Goal: Use online tool/utility: Utilize a website feature to perform a specific function

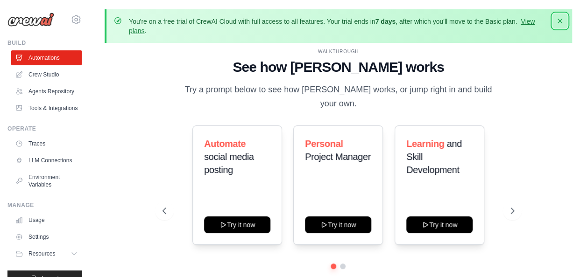
click at [560, 22] on icon "button" at bounding box center [559, 21] width 5 height 5
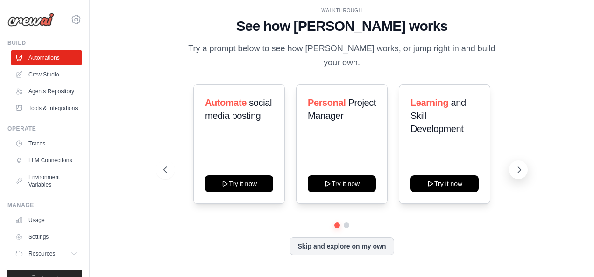
click at [514, 165] on icon at bounding box center [518, 169] width 9 height 9
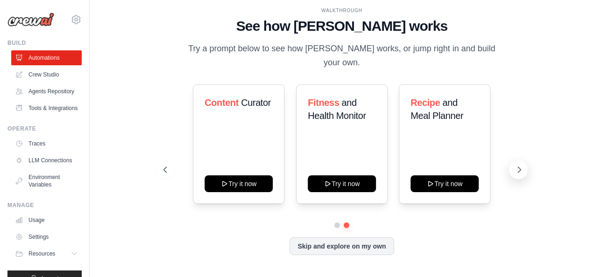
click at [514, 161] on button at bounding box center [518, 170] width 19 height 19
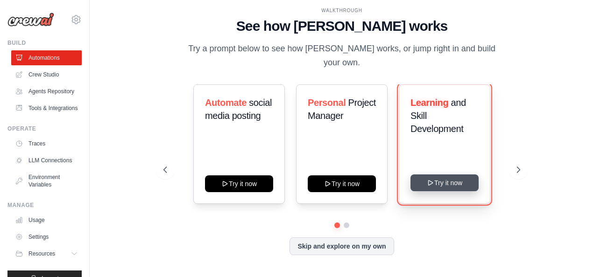
click at [449, 178] on button "Try it now" at bounding box center [444, 183] width 68 height 17
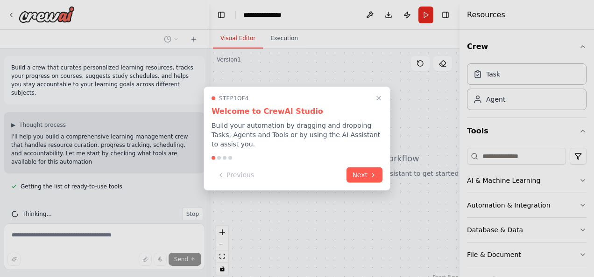
scroll to position [7, 0]
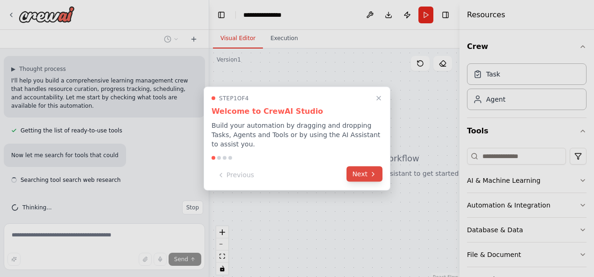
click at [361, 168] on button "Next" at bounding box center [364, 174] width 36 height 15
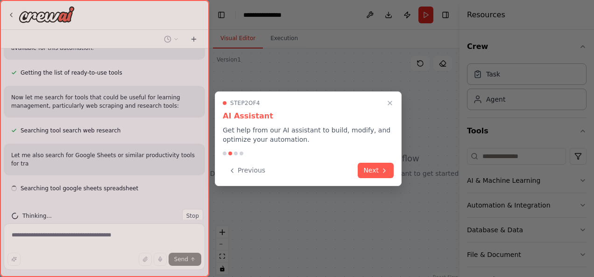
scroll to position [122, 0]
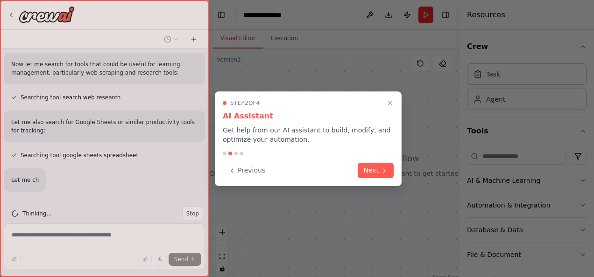
click at [361, 168] on button "Next" at bounding box center [375, 170] width 36 height 15
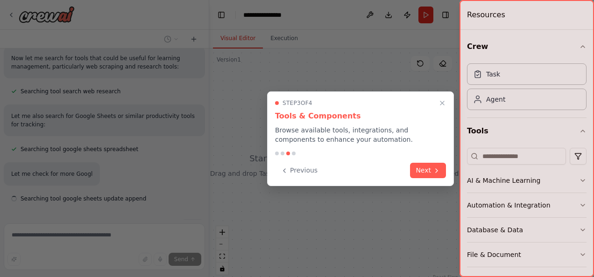
scroll to position [172, 0]
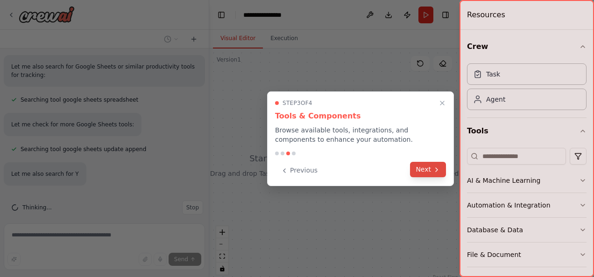
click at [422, 174] on button "Next" at bounding box center [428, 169] width 36 height 15
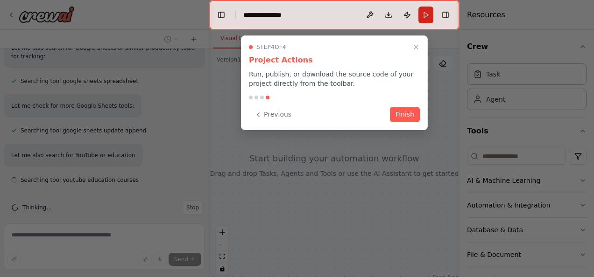
scroll to position [221, 0]
click at [400, 117] on button "Finish" at bounding box center [405, 113] width 30 height 15
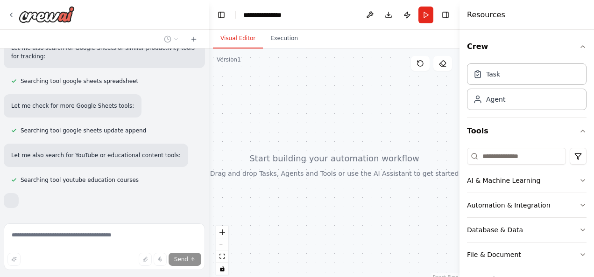
drag, startPoint x: 325, startPoint y: 175, endPoint x: 315, endPoint y: 161, distance: 17.1
click at [315, 161] on div at bounding box center [334, 165] width 250 height 233
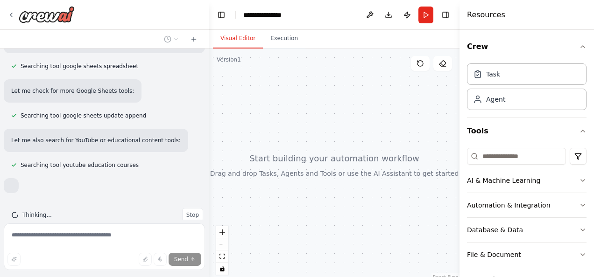
scroll to position [244, 0]
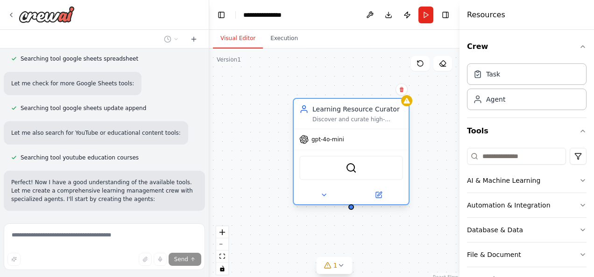
drag, startPoint x: 408, startPoint y: 97, endPoint x: 311, endPoint y: 119, distance: 98.9
click at [311, 119] on div "Learning Resource Curator Discover and curate high-quality learning resources f…" at bounding box center [351, 114] width 104 height 19
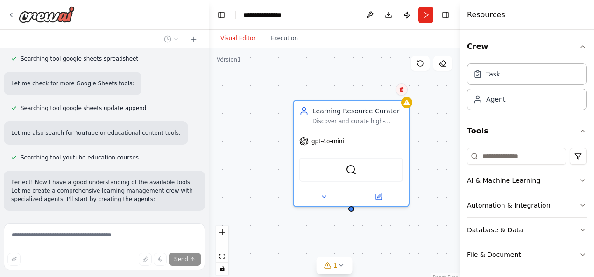
click at [406, 89] on button at bounding box center [401, 90] width 12 height 12
click at [371, 89] on button "Confirm" at bounding box center [374, 89] width 33 height 11
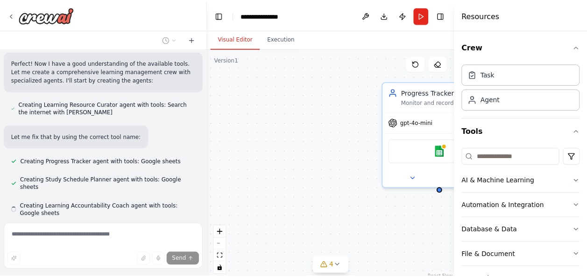
scroll to position [389, 0]
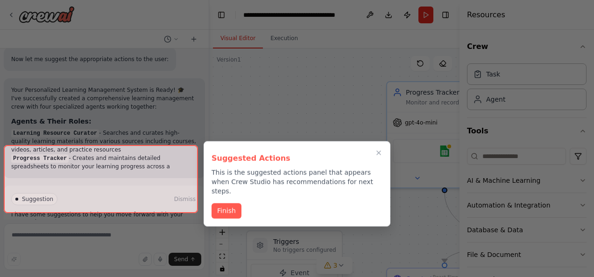
click at [179, 161] on div at bounding box center [101, 179] width 194 height 68
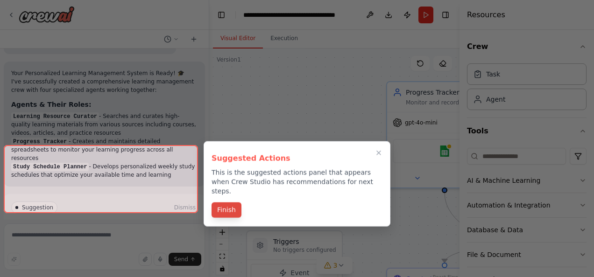
click at [223, 203] on button "Finish" at bounding box center [226, 210] width 30 height 15
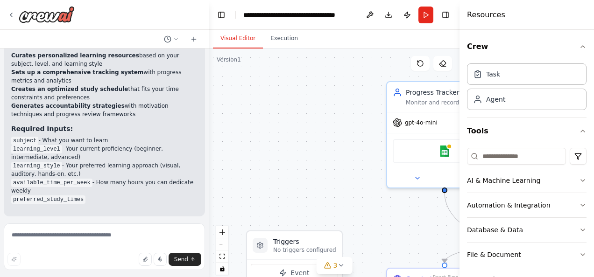
scroll to position [1246, 0]
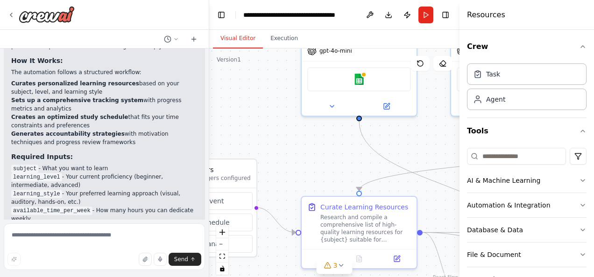
drag, startPoint x: 315, startPoint y: 176, endPoint x: 229, endPoint y: 104, distance: 111.6
click at [229, 104] on div ".deletable-edge-delete-btn { width: 20px; height: 20px; border: 0px solid #ffff…" at bounding box center [334, 165] width 250 height 233
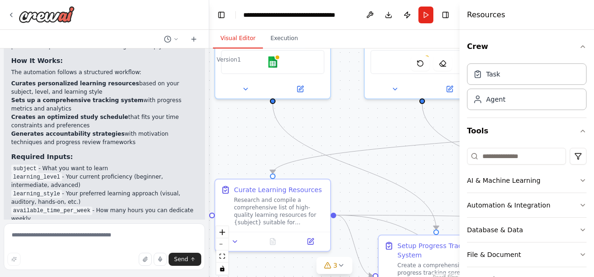
drag, startPoint x: 292, startPoint y: 154, endPoint x: 211, endPoint y: 164, distance: 80.9
click at [211, 164] on div ".deletable-edge-delete-btn { width: 20px; height: 20px; border: 0px solid #ffff…" at bounding box center [334, 165] width 250 height 233
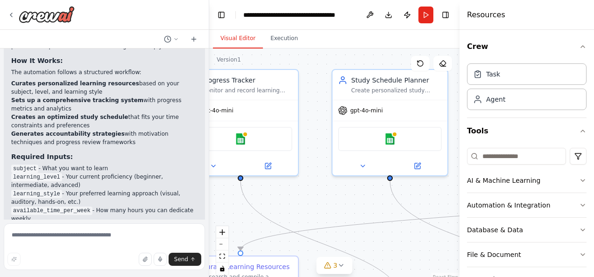
drag, startPoint x: 397, startPoint y: 152, endPoint x: 389, endPoint y: 216, distance: 64.4
click at [389, 216] on div ".deletable-edge-delete-btn { width: 20px; height: 20px; border: 0px solid #ffff…" at bounding box center [334, 165] width 250 height 233
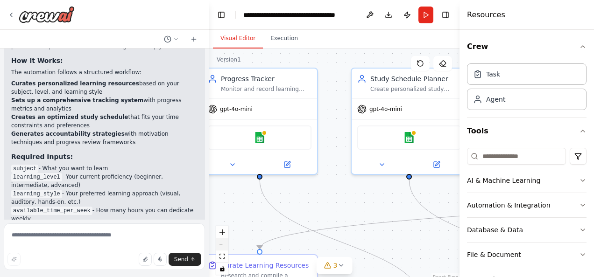
click at [224, 245] on button "zoom out" at bounding box center [222, 244] width 12 height 12
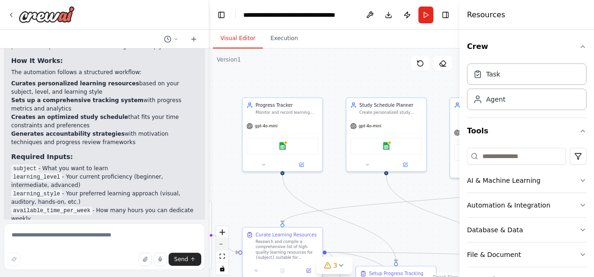
click at [224, 245] on button "zoom out" at bounding box center [222, 244] width 12 height 12
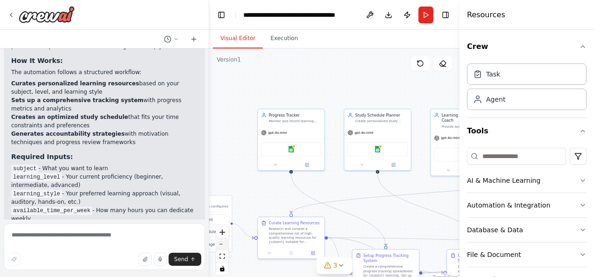
click at [224, 245] on button "zoom out" at bounding box center [222, 244] width 12 height 12
click at [224, 245] on div "React Flow controls" at bounding box center [222, 250] width 12 height 49
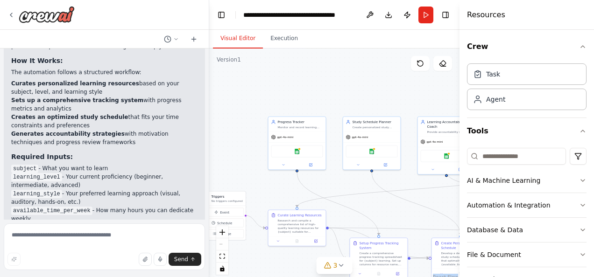
click at [224, 245] on div "React Flow controls" at bounding box center [222, 250] width 12 height 49
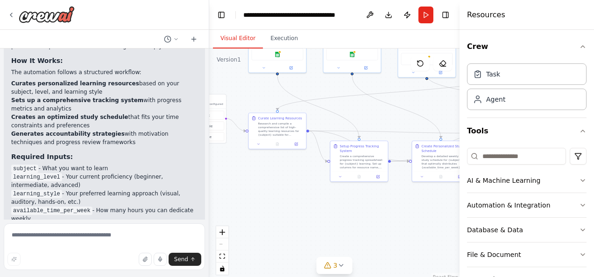
drag, startPoint x: 250, startPoint y: 161, endPoint x: 231, endPoint y: 64, distance: 99.0
click at [231, 64] on div ".deletable-edge-delete-btn { width: 20px; height: 20px; border: 0px solid #ffff…" at bounding box center [334, 165] width 250 height 233
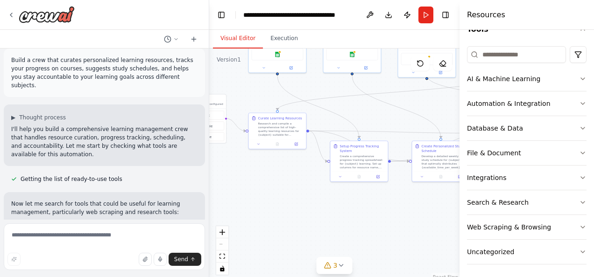
scroll to position [0, 0]
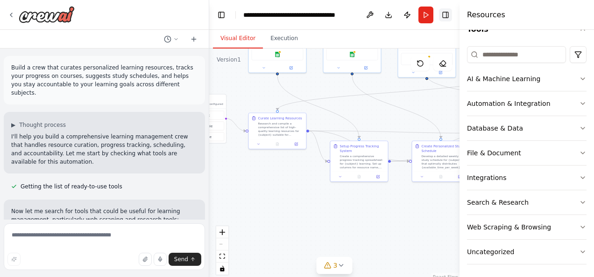
click at [445, 19] on button "Toggle Right Sidebar" at bounding box center [445, 14] width 13 height 13
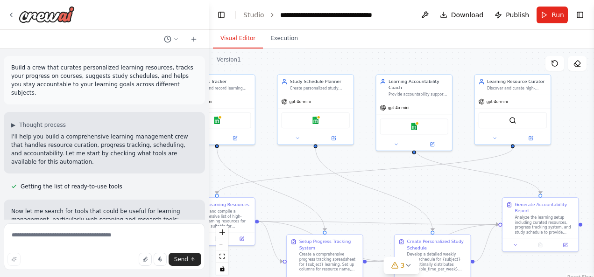
drag, startPoint x: 462, startPoint y: 114, endPoint x: 461, endPoint y: 200, distance: 85.4
click at [461, 200] on div ".deletable-edge-delete-btn { width: 20px; height: 20px; border: 0px solid #ffff…" at bounding box center [401, 165] width 385 height 233
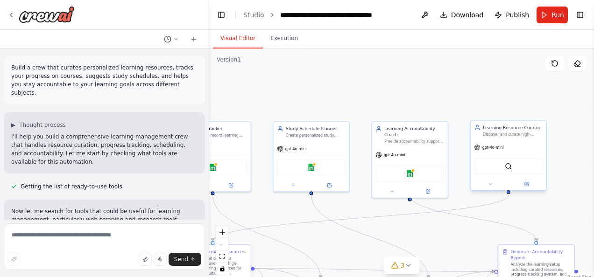
drag, startPoint x: 461, startPoint y: 199, endPoint x: 485, endPoint y: 138, distance: 65.3
click at [455, 245] on div ".deletable-edge-delete-btn { width: 20px; height: 20px; border: 0px solid #ffff…" at bounding box center [401, 165] width 385 height 233
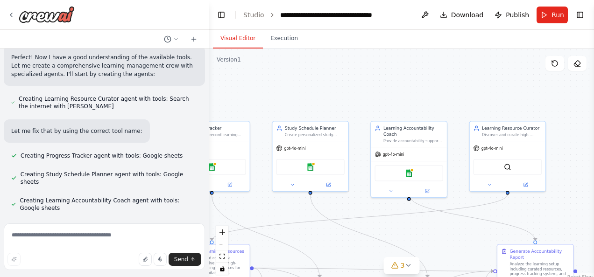
scroll to position [420, 0]
